Goal: Find contact information: Find contact information

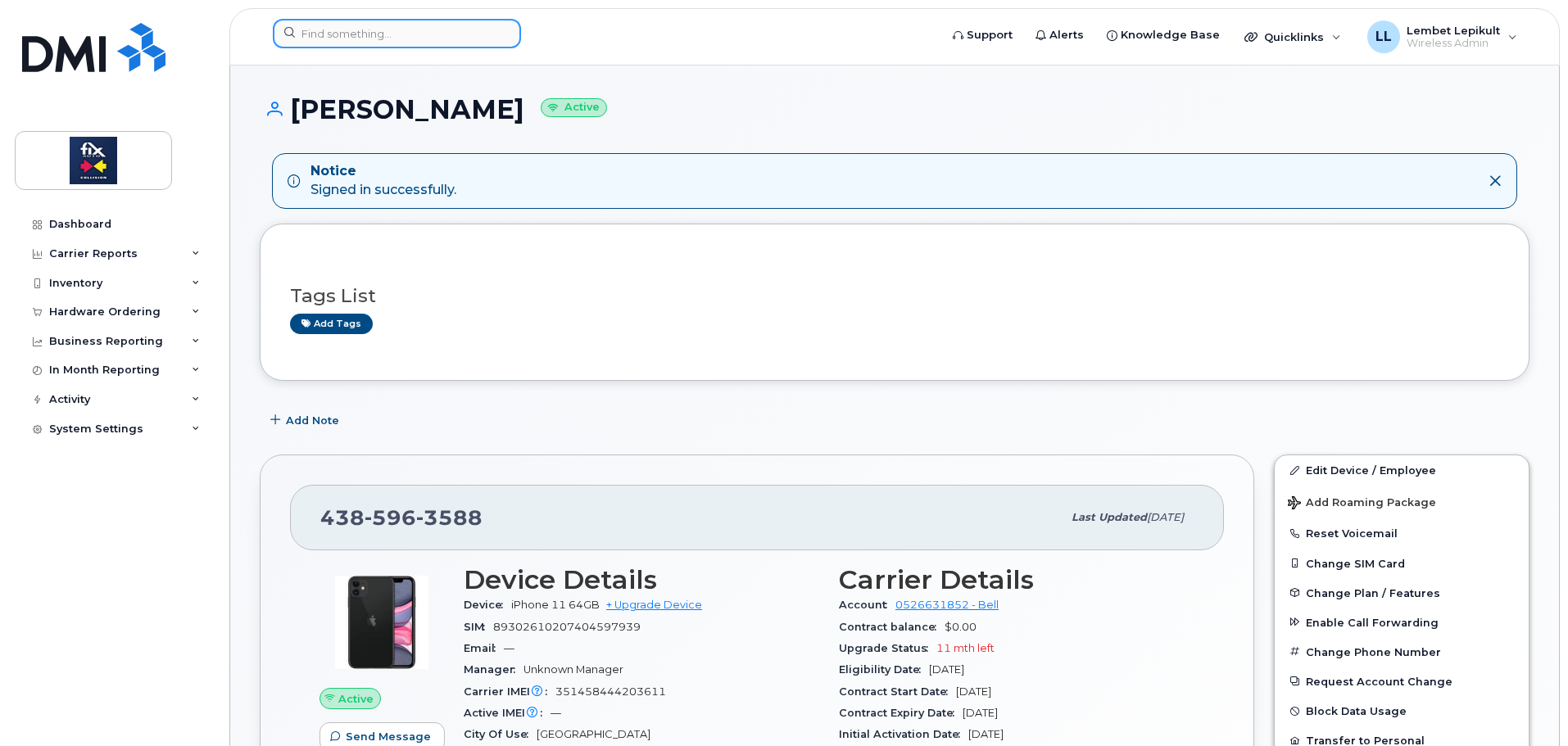
click at [389, 36] on input at bounding box center [396, 34] width 248 height 30
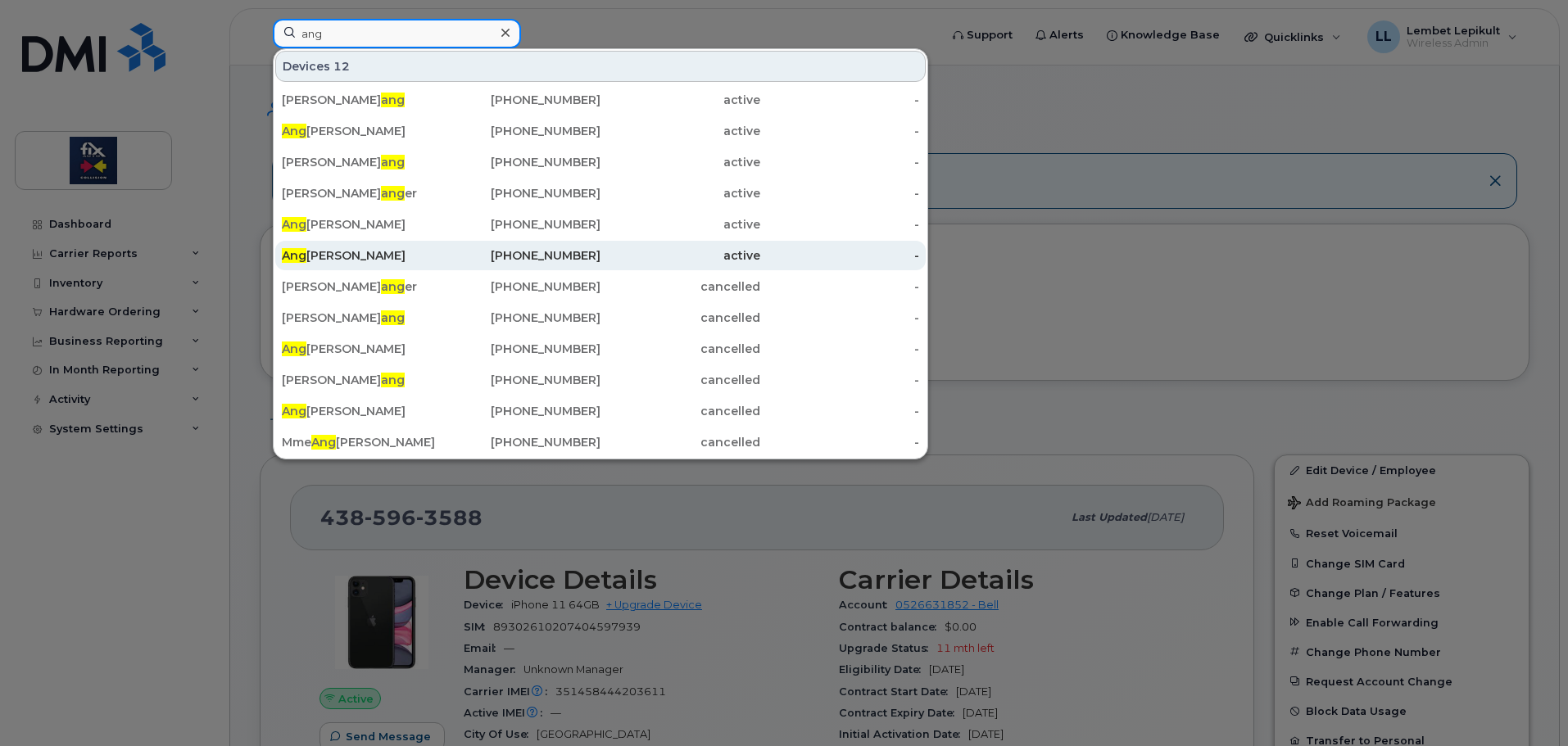
type input "ang"
click at [352, 257] on div "Ang [PERSON_NAME]" at bounding box center [361, 255] width 160 height 17
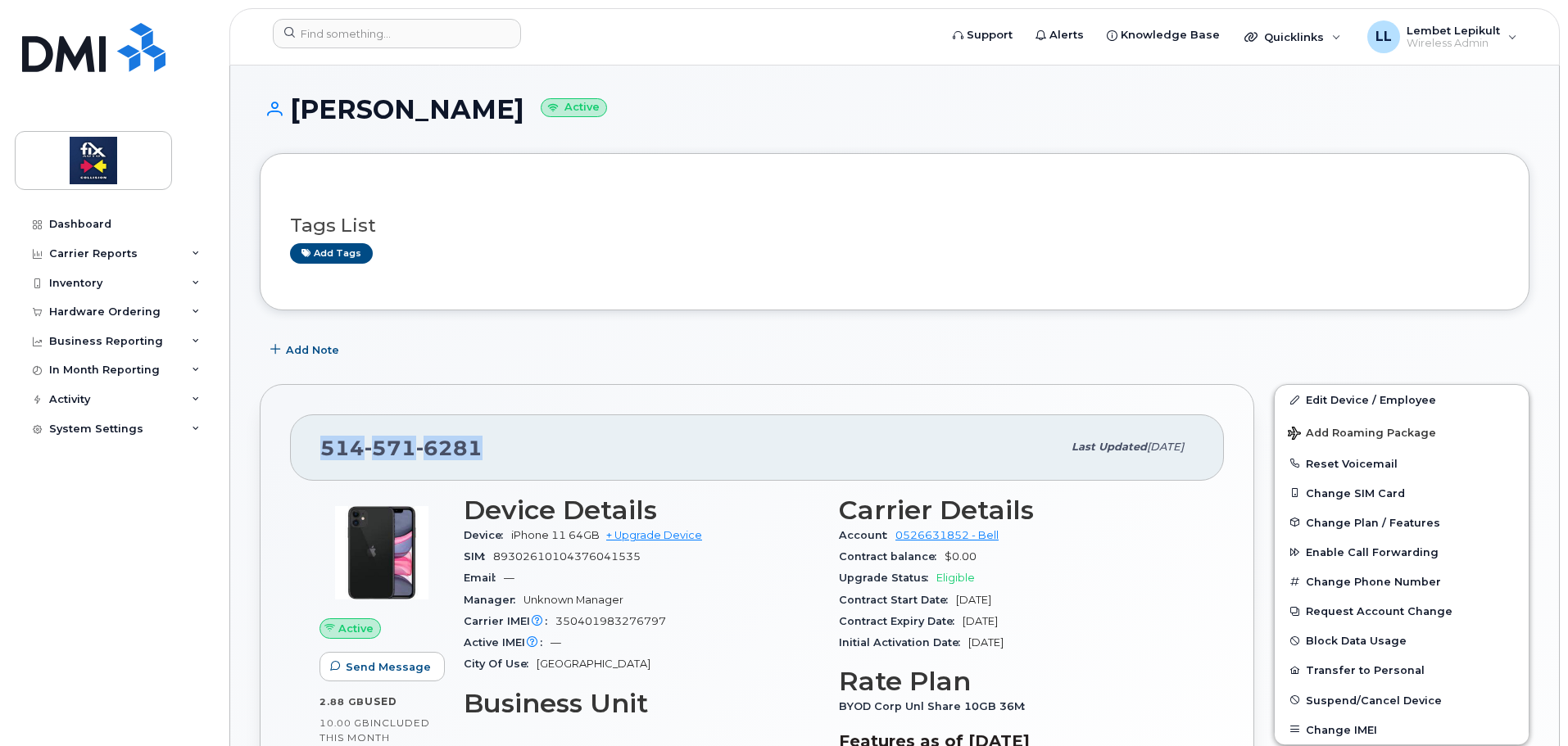
drag, startPoint x: 467, startPoint y: 441, endPoint x: 315, endPoint y: 444, distance: 152.0
click at [315, 444] on div "[PHONE_NUMBER] Last updated [DATE]" at bounding box center [757, 447] width 934 height 65
copy span "[PHONE_NUMBER]"
